Goal: Transaction & Acquisition: Book appointment/travel/reservation

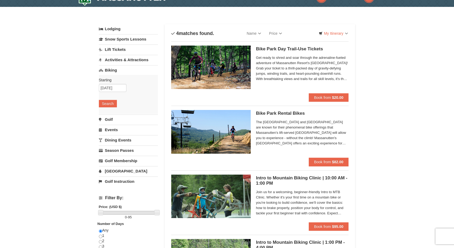
scroll to position [7, 0]
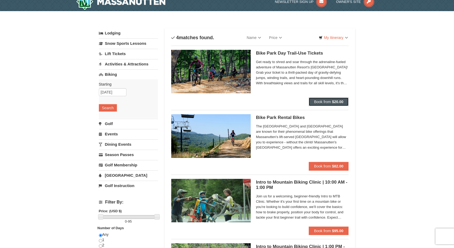
click at [322, 103] on span "Book from" at bounding box center [322, 102] width 17 height 4
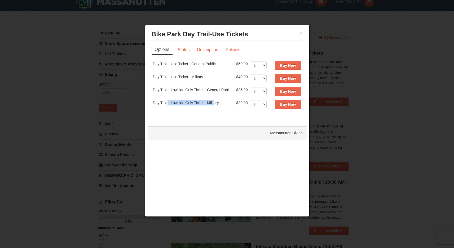
drag, startPoint x: 171, startPoint y: 101, endPoint x: 213, endPoint y: 101, distance: 42.4
click at [214, 101] on td "Day Trail - Lowside Only Ticket - Military" at bounding box center [194, 105] width 84 height 13
drag, startPoint x: 202, startPoint y: 90, endPoint x: 231, endPoint y: 90, distance: 29.7
click at [231, 90] on td "Day Trail - Lowside Only Ticket - General Public" at bounding box center [194, 92] width 84 height 13
click at [282, 63] on strong "Buy Now" at bounding box center [288, 65] width 16 height 4
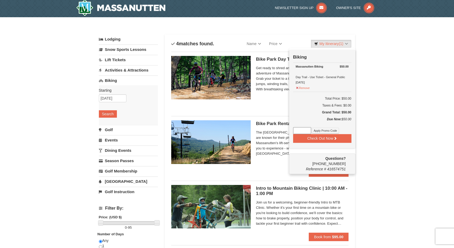
scroll to position [2, 0]
click at [377, 110] on div "× Categories List Filter My Itinerary (1) Check Out Now Biking $50.00 Massanutt…" at bounding box center [227, 182] width 454 height 330
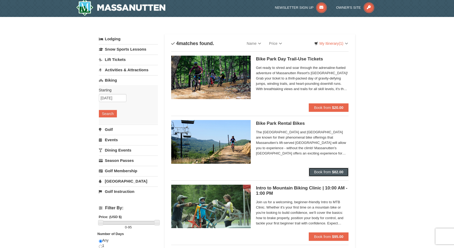
click at [327, 172] on span "Book from" at bounding box center [322, 172] width 17 height 4
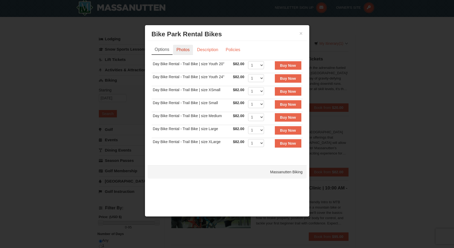
click at [182, 52] on link "Photos" at bounding box center [183, 50] width 20 height 10
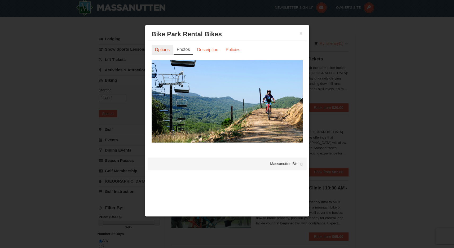
click at [161, 47] on link "Options" at bounding box center [162, 50] width 21 height 10
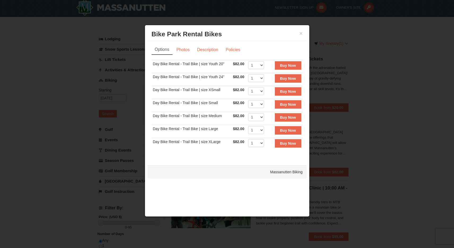
click at [280, 169] on div "Massanutten Biking" at bounding box center [227, 172] width 159 height 13
click at [302, 32] on button "×" at bounding box center [301, 33] width 3 height 5
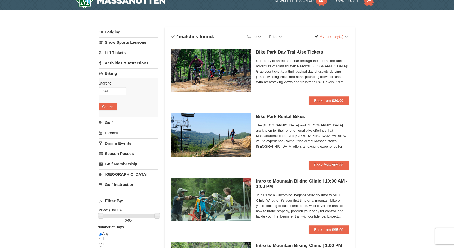
scroll to position [0, 0]
